Goal: Task Accomplishment & Management: Manage account settings

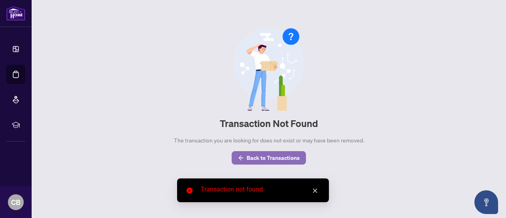
click at [279, 159] on span "Back to Transactions" at bounding box center [273, 157] width 53 height 13
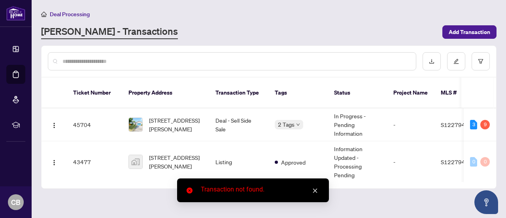
click at [316, 190] on icon "close" at bounding box center [315, 191] width 6 height 6
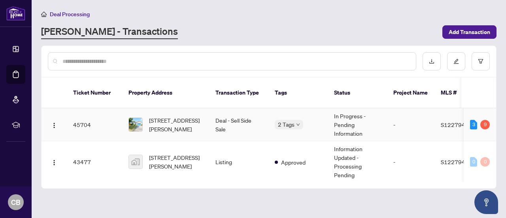
click at [136, 118] on img at bounding box center [135, 124] width 13 height 13
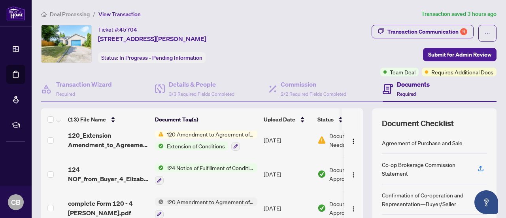
scroll to position [0, 46]
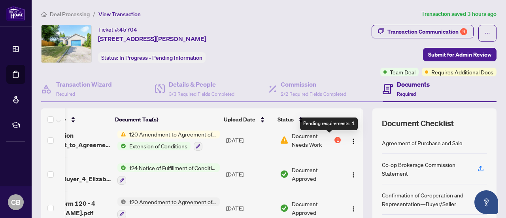
click at [334, 137] on div "1" at bounding box center [337, 140] width 6 height 6
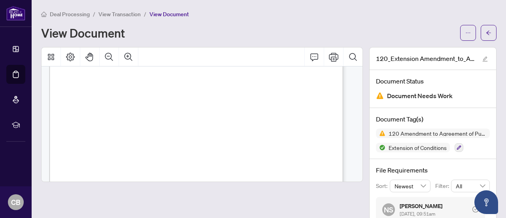
scroll to position [803, 0]
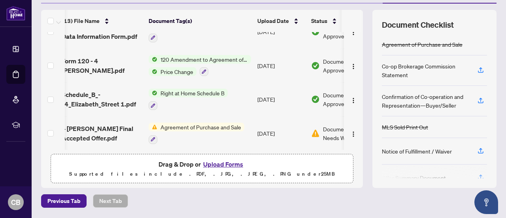
scroll to position [99, 0]
click at [225, 160] on button "Upload Forms" at bounding box center [223, 164] width 45 height 10
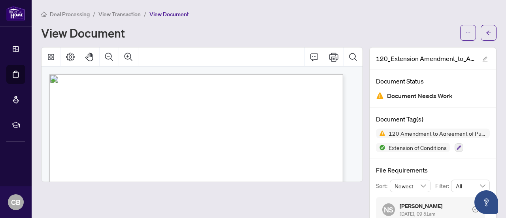
scroll to position [0, 0]
click at [466, 32] on icon "ellipsis" at bounding box center [468, 32] width 4 height 1
click at [379, 31] on div "View Document" at bounding box center [248, 32] width 414 height 13
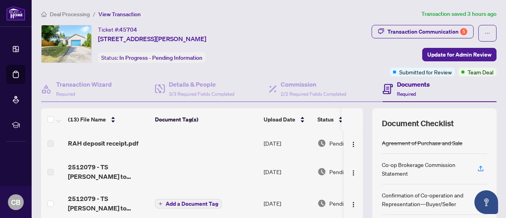
scroll to position [51, 0]
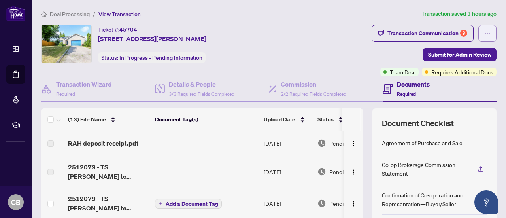
click at [484, 34] on icon "ellipsis" at bounding box center [487, 33] width 6 height 6
click at [270, 54] on div "Ticket #: 45704 [STREET_ADDRESS][PERSON_NAME] Status: In Progress - Pending Inf…" at bounding box center [164, 44] width 246 height 38
